Goal: Task Accomplishment & Management: Manage account settings

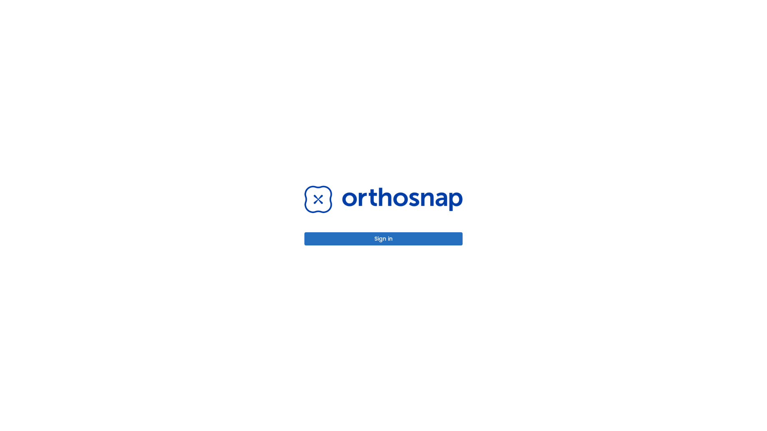
click at [384, 239] on button "Sign in" at bounding box center [383, 239] width 158 height 13
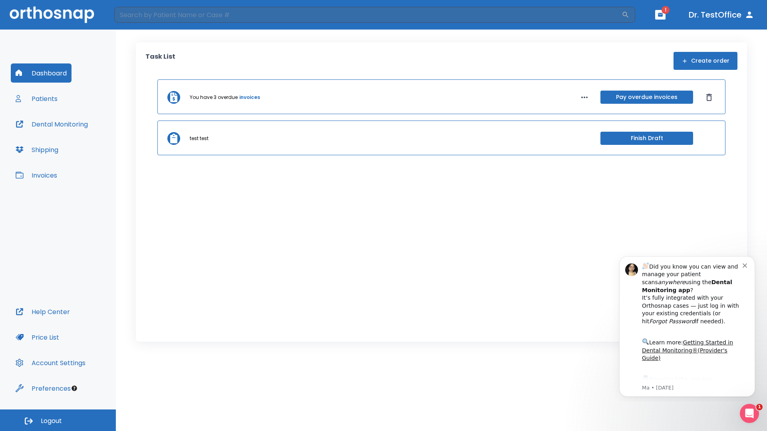
click at [58, 421] on span "Logout" at bounding box center [51, 421] width 21 height 9
